Goal: Book appointment/travel/reservation

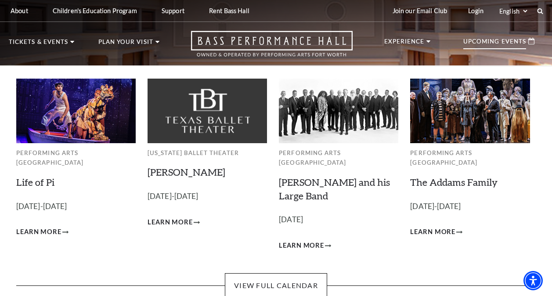
click at [470, 36] on div "Upcoming Events" at bounding box center [498, 41] width 89 height 21
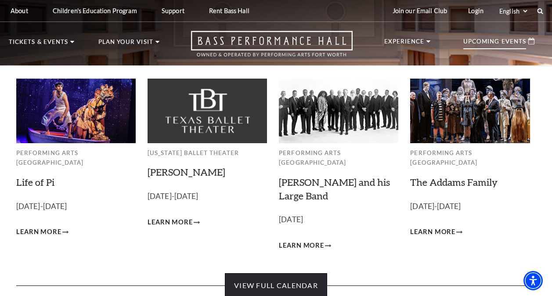
click at [273, 275] on link "View Full Calendar" at bounding box center [276, 285] width 102 height 25
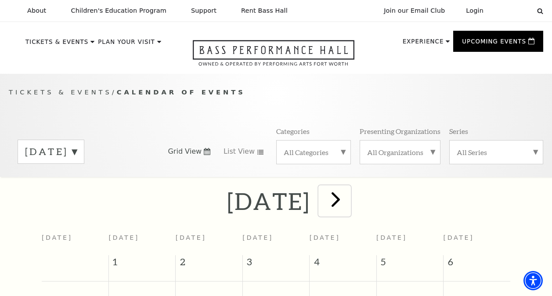
click at [348, 200] on span "next" at bounding box center [335, 198] width 25 height 25
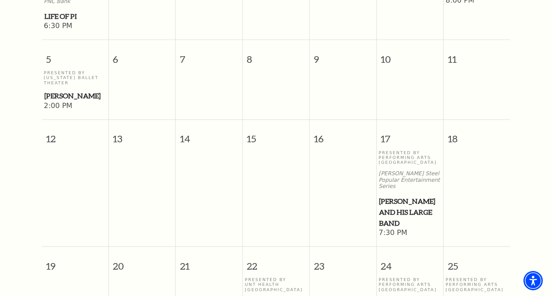
scroll to position [337, 0]
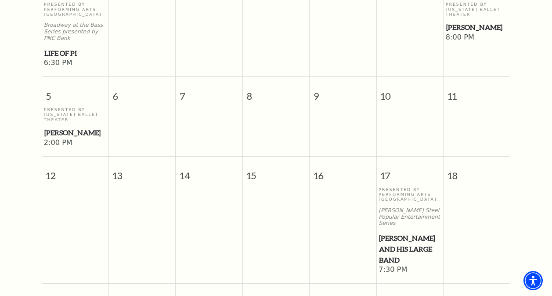
click at [458, 116] on td at bounding box center [476, 127] width 67 height 41
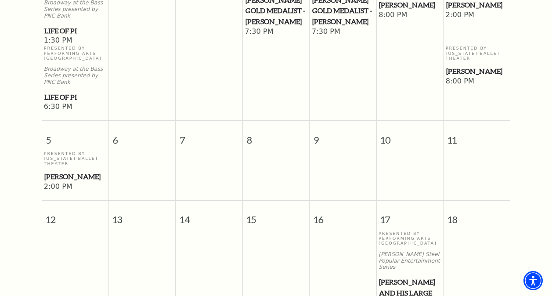
scroll to position [381, 0]
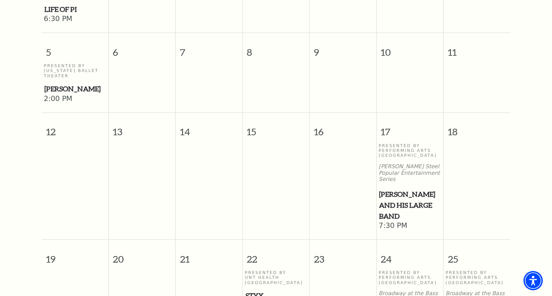
click at [386, 190] on span "[PERSON_NAME] and his Large Band" at bounding box center [409, 205] width 61 height 32
